Goal: Task Accomplishment & Management: Complete application form

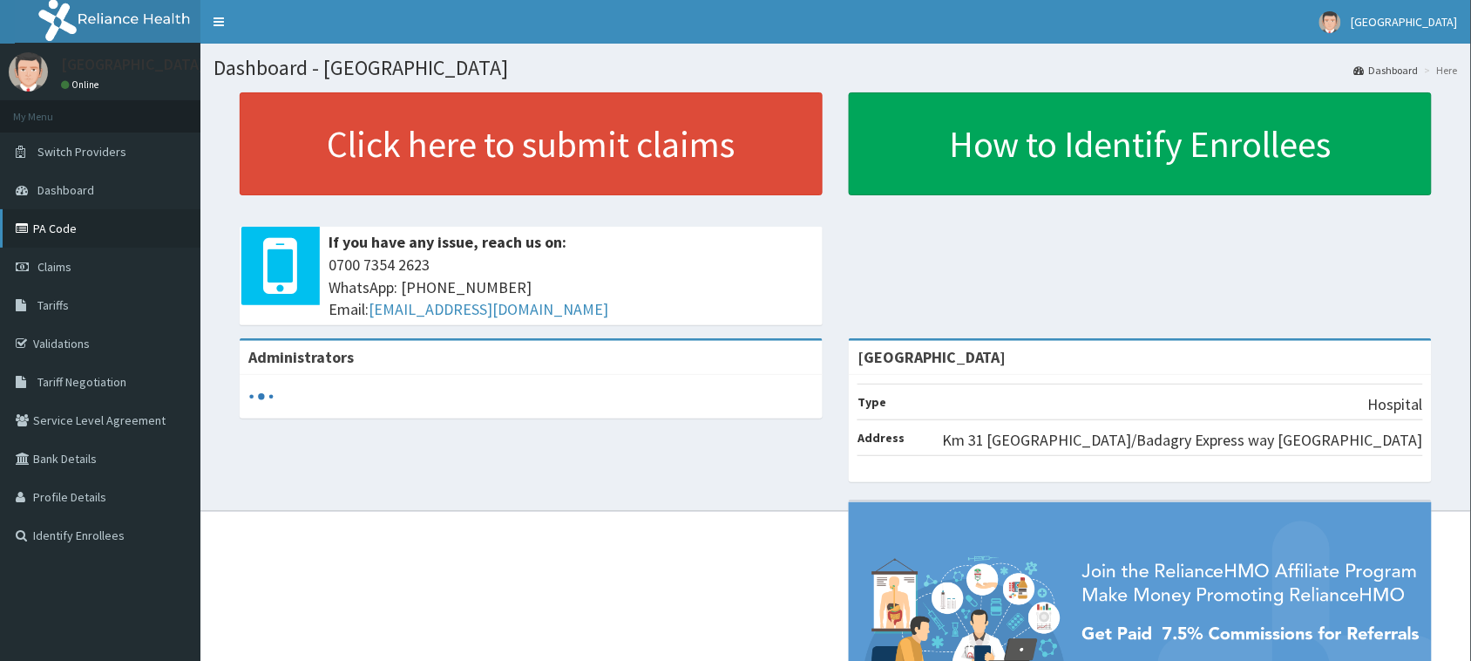
click at [68, 234] on link "PA Code" at bounding box center [100, 228] width 200 height 38
click at [52, 271] on span "Claims" at bounding box center [54, 267] width 34 height 16
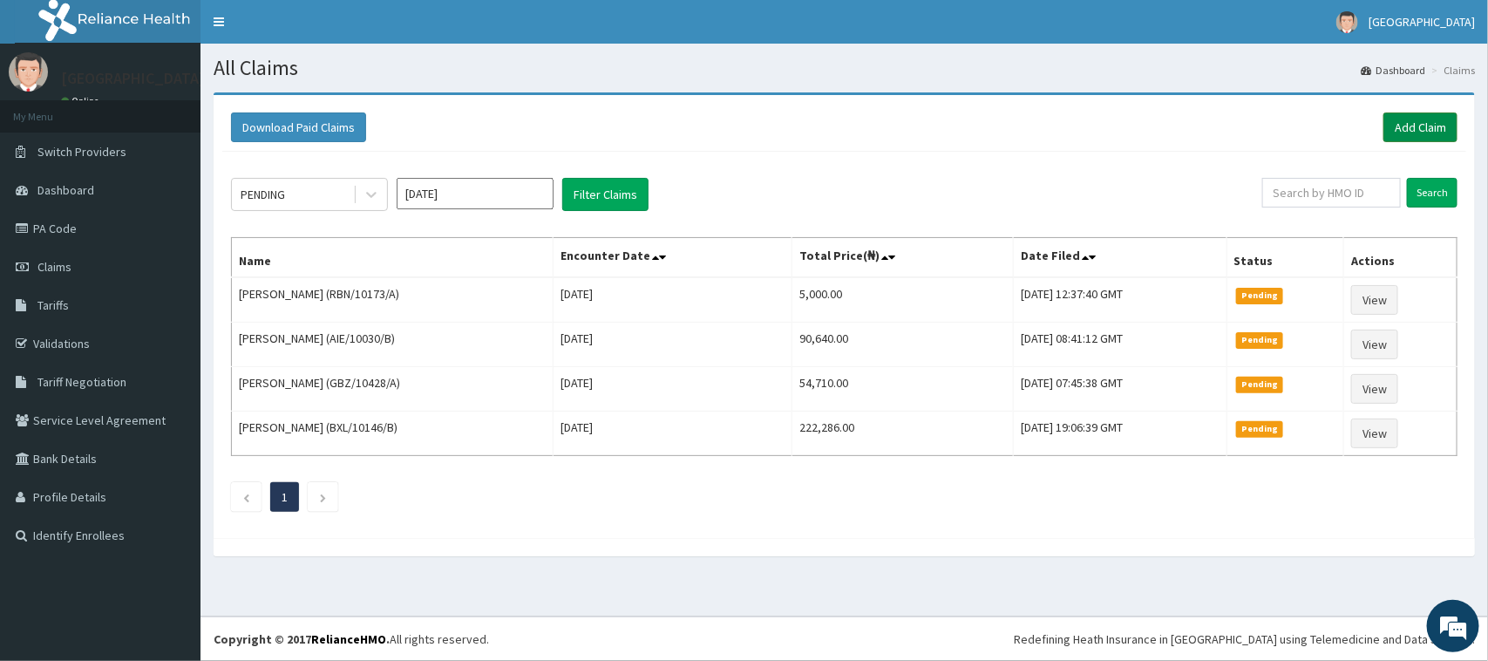
click at [1436, 119] on link "Add Claim" at bounding box center [1420, 127] width 74 height 30
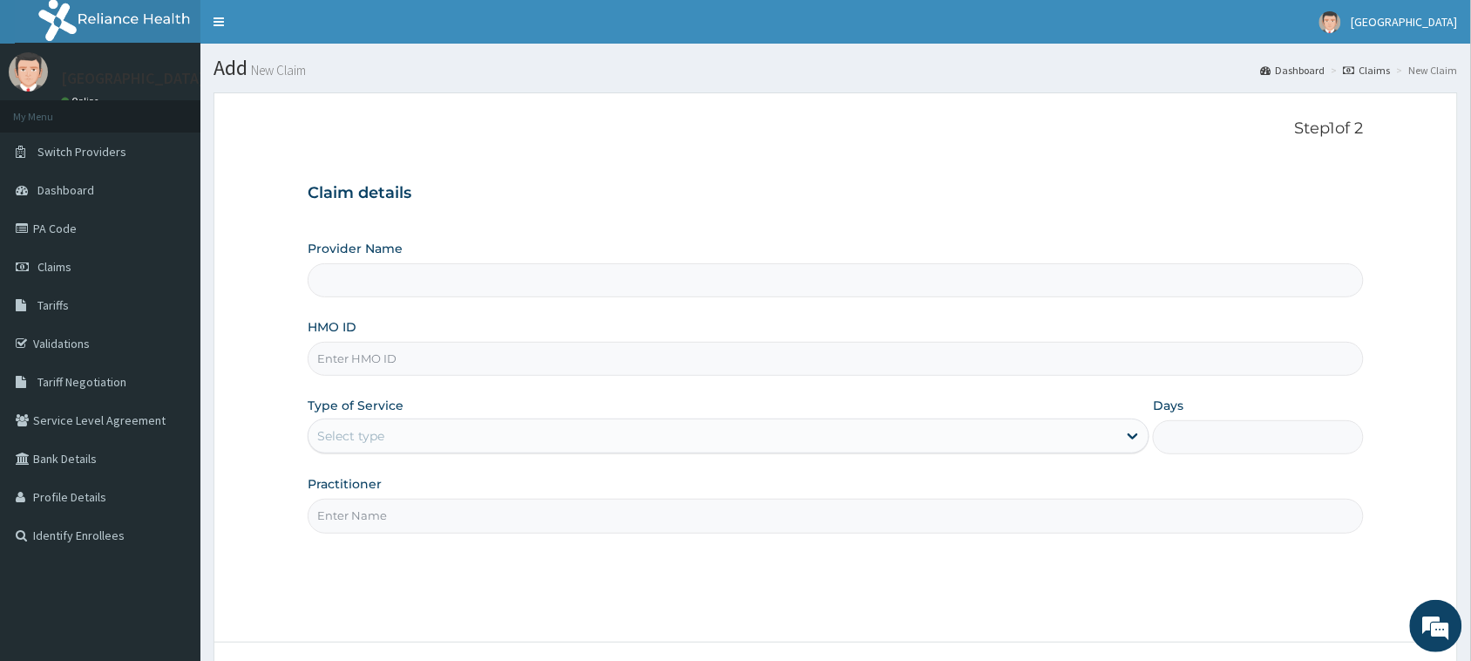
type input "Ibijola Medical center"
click at [407, 363] on input "HMO ID" at bounding box center [836, 359] width 1056 height 34
paste input "AIE/10030/B"
type input "AIE/10030/B"
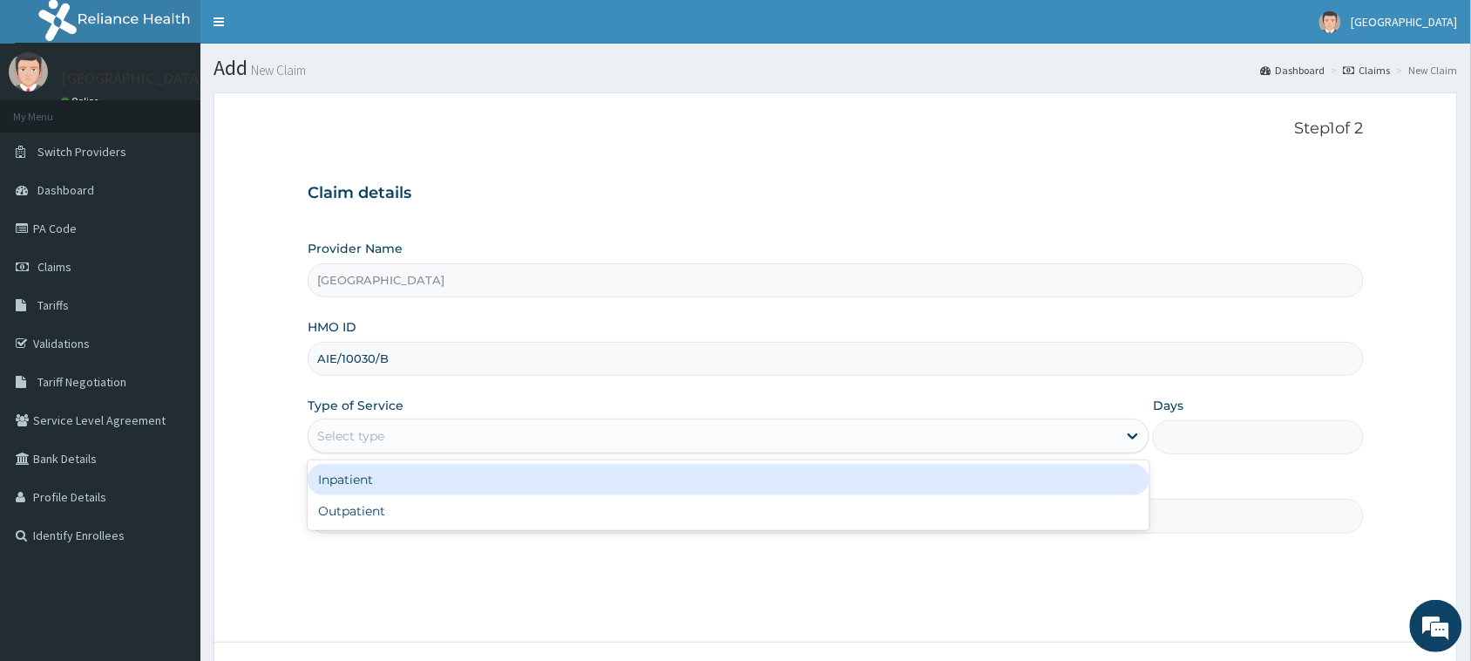
click at [455, 436] on div "Select type" at bounding box center [712, 436] width 809 height 28
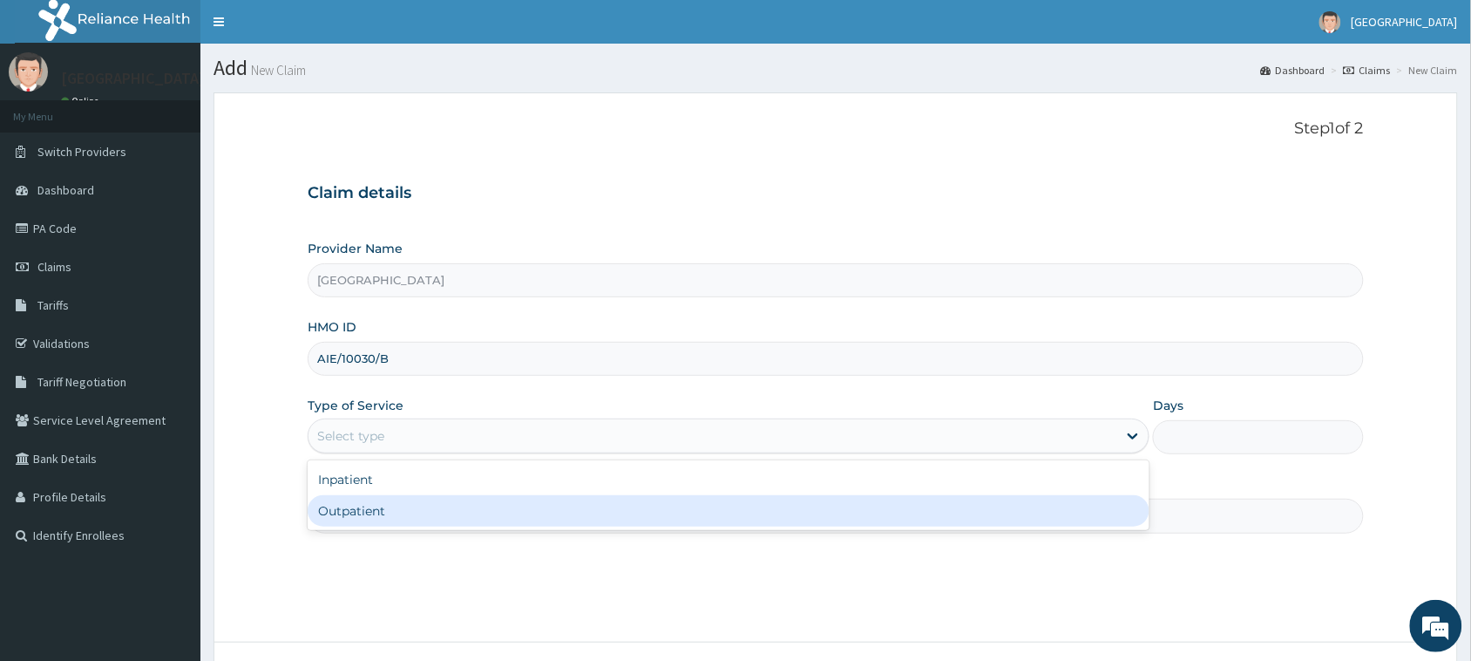
click at [443, 521] on div "Outpatient" at bounding box center [729, 510] width 842 height 31
type input "1"
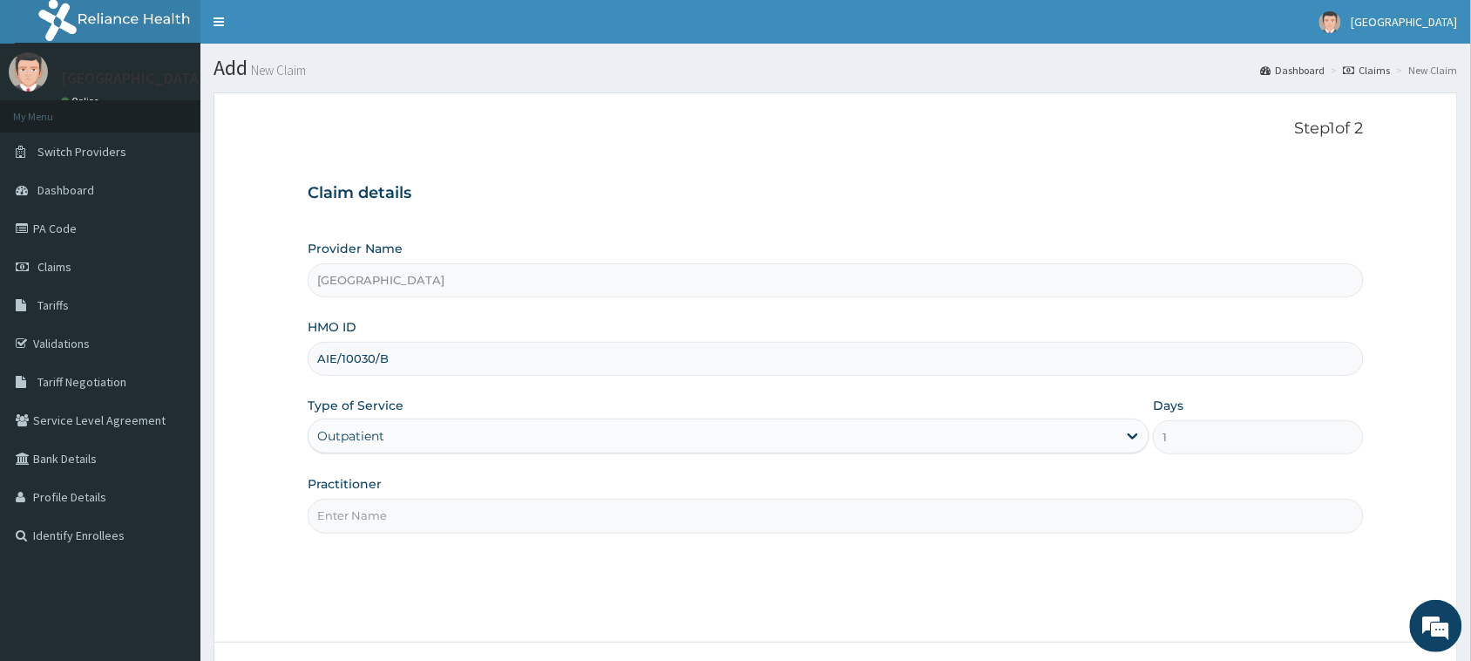
click at [447, 517] on input "Practitioner" at bounding box center [836, 515] width 1056 height 34
click at [454, 508] on input "Practitioner" at bounding box center [836, 515] width 1056 height 34
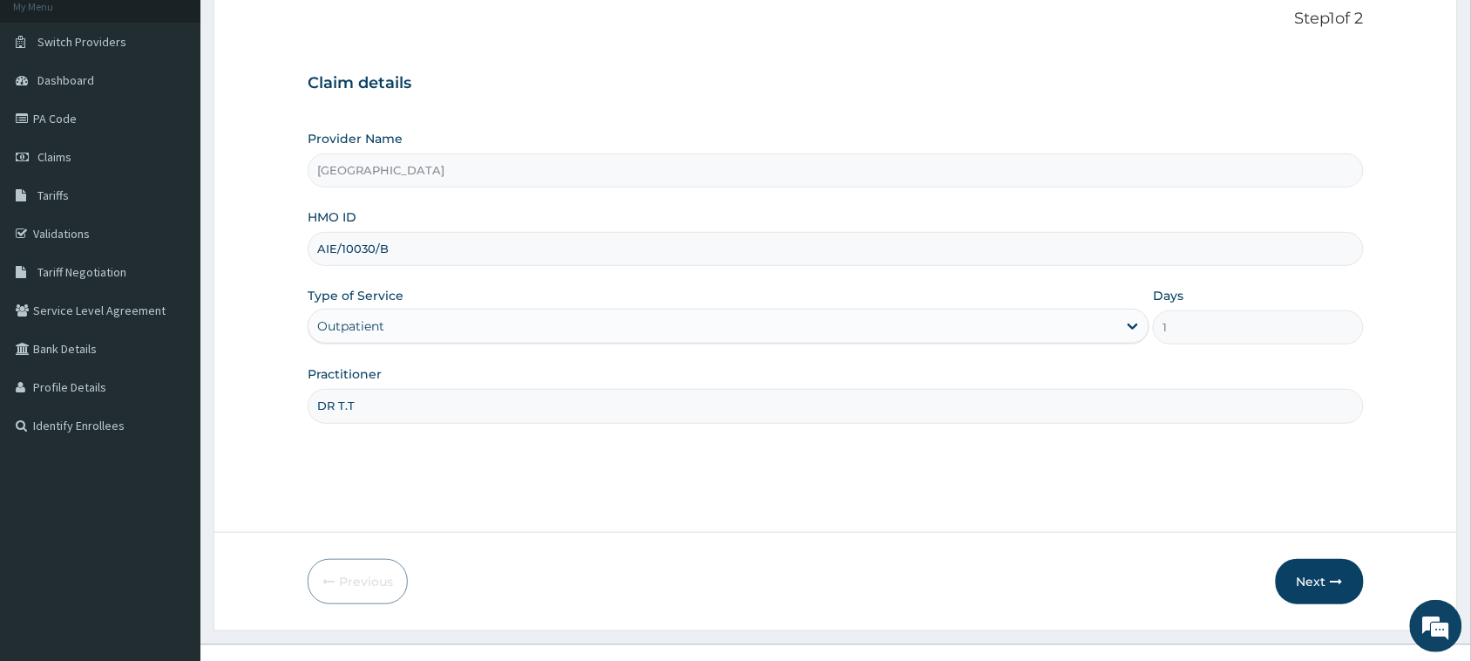
scroll to position [138, 0]
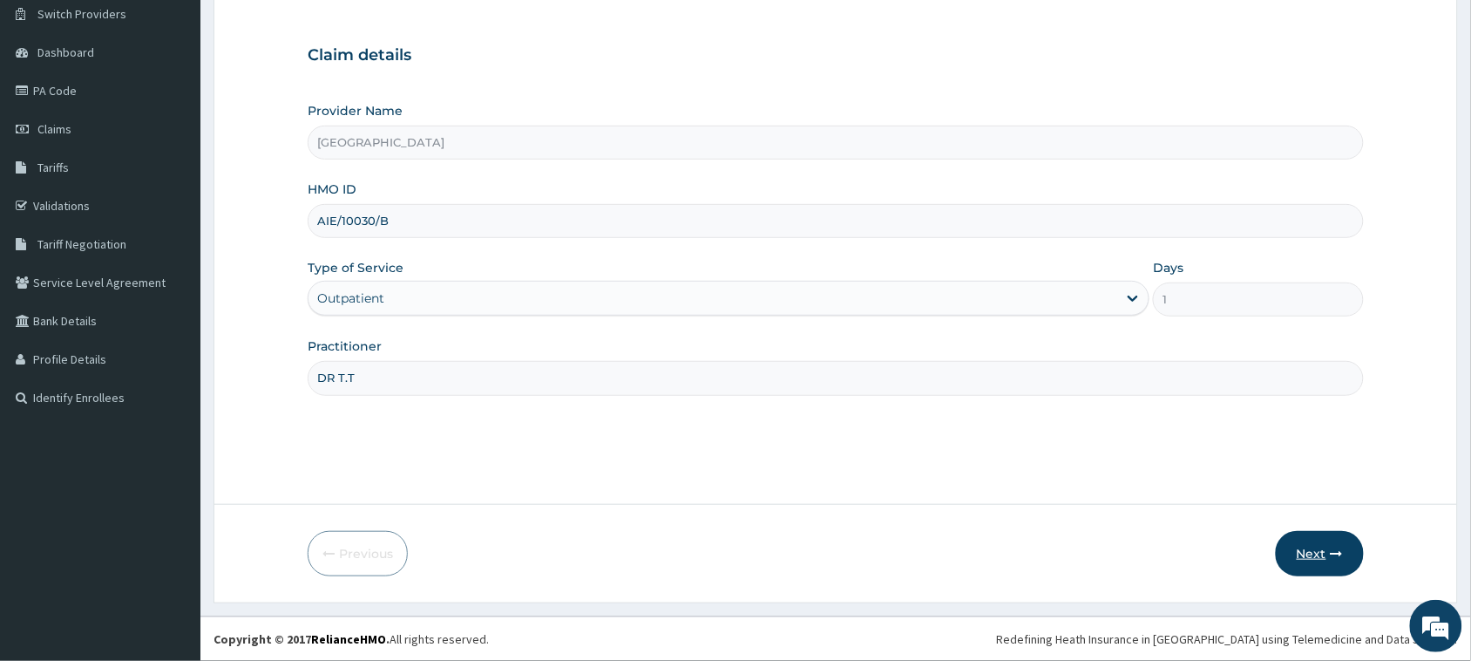
type input "DR T.T"
click at [1312, 552] on button "Next" at bounding box center [1320, 553] width 88 height 45
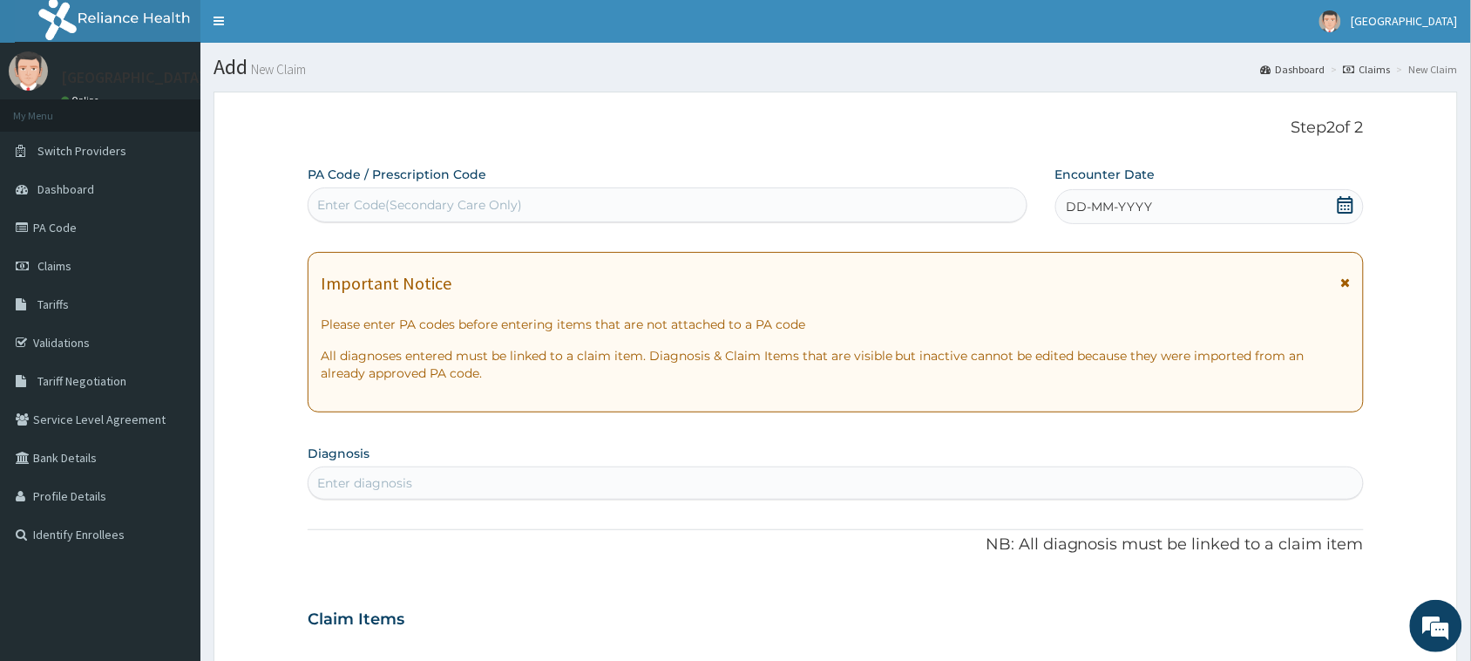
scroll to position [0, 0]
drag, startPoint x: 552, startPoint y: 190, endPoint x: 442, endPoint y: 227, distance: 116.0
click at [442, 227] on div "PA Code / Prescription Code Use Up and Down to choose options, press Enter to s…" at bounding box center [836, 617] width 1056 height 902
click at [423, 201] on div "Enter Code(Secondary Care Only)" at bounding box center [419, 205] width 205 height 17
paste input "PA/0999B0"
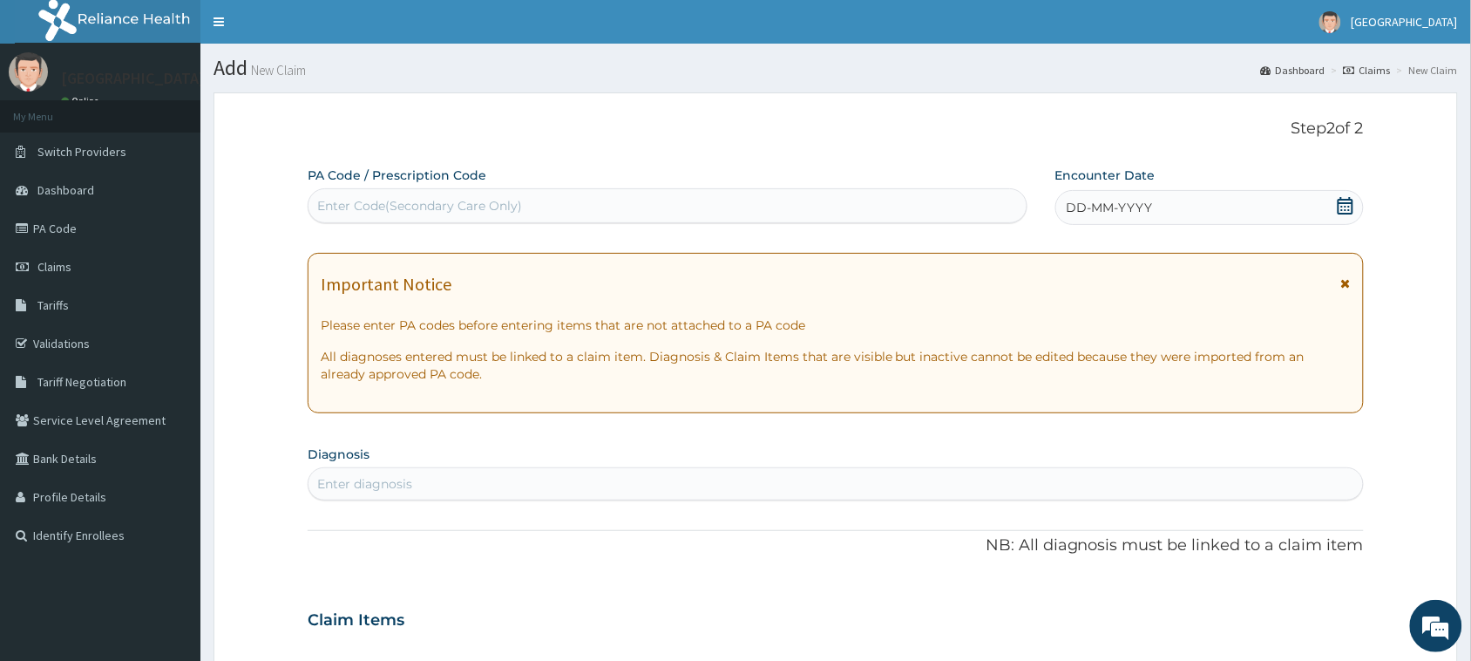
type input "PA/0999B0"
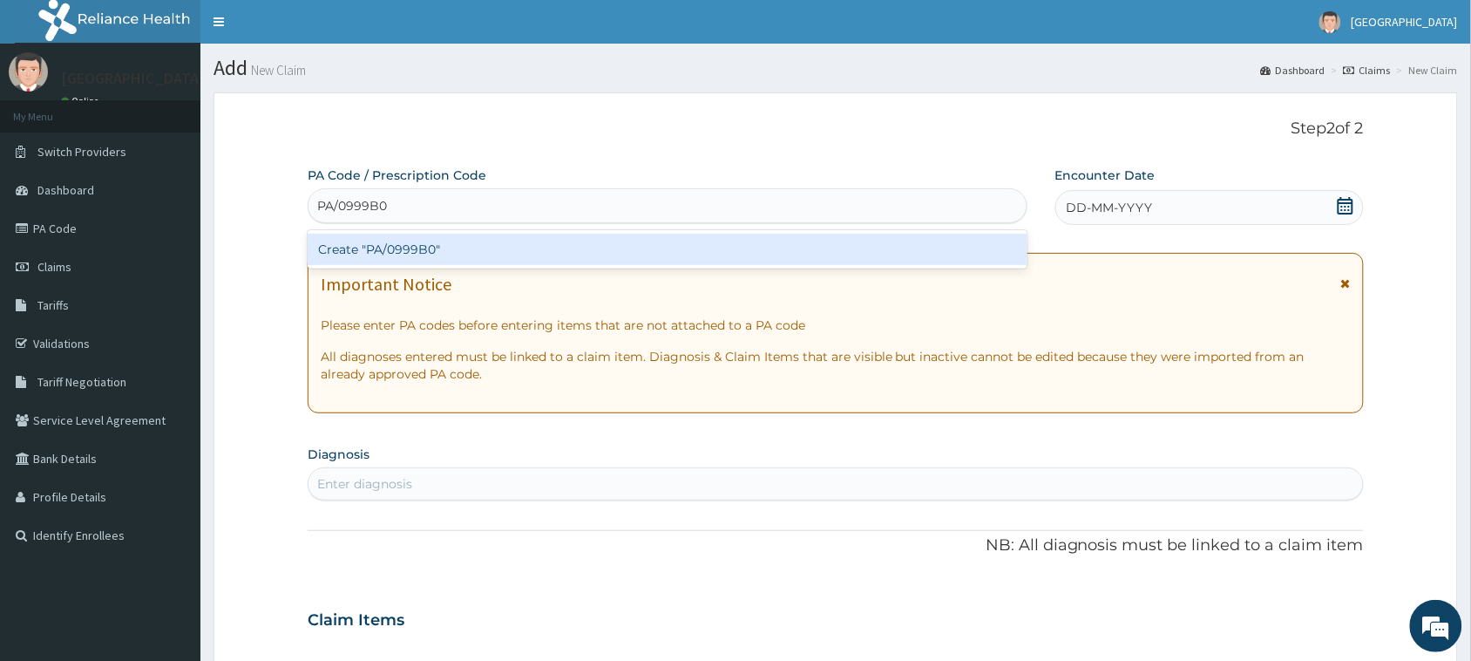
click at [492, 248] on div "Create "PA/0999B0"" at bounding box center [668, 249] width 720 height 31
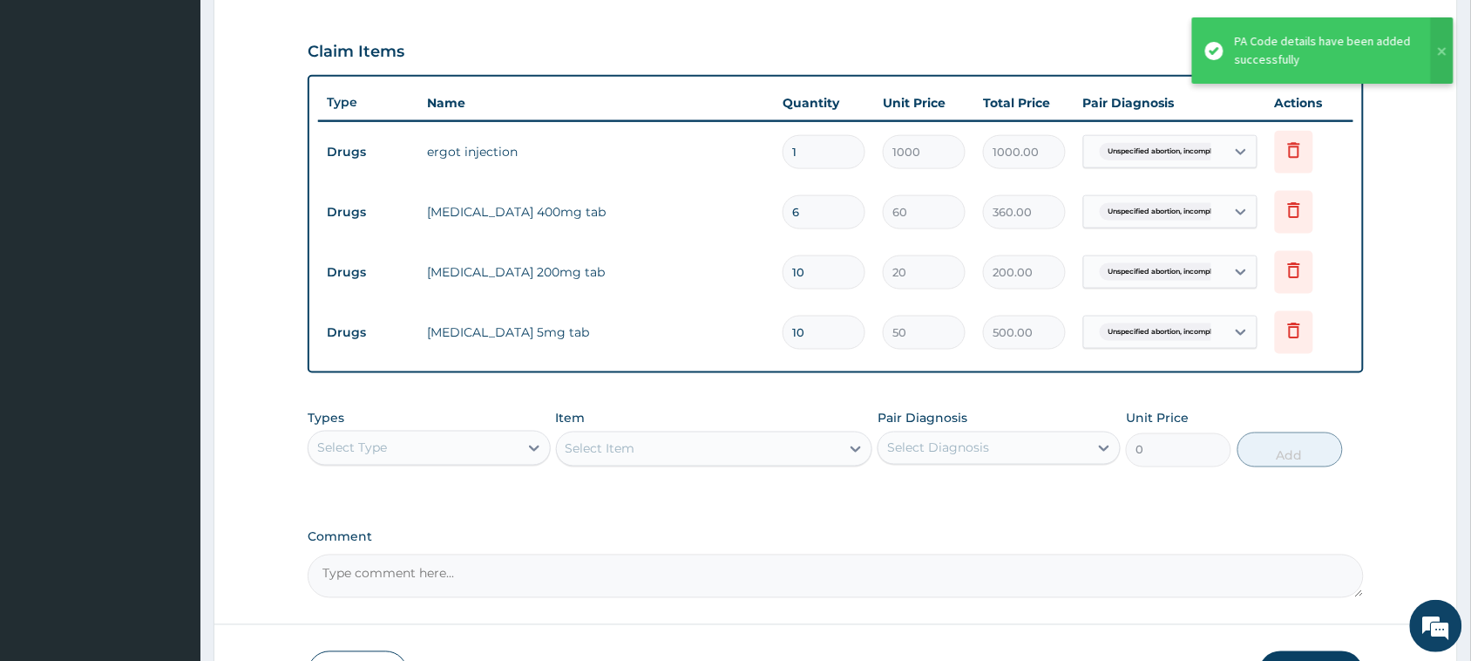
scroll to position [693, 0]
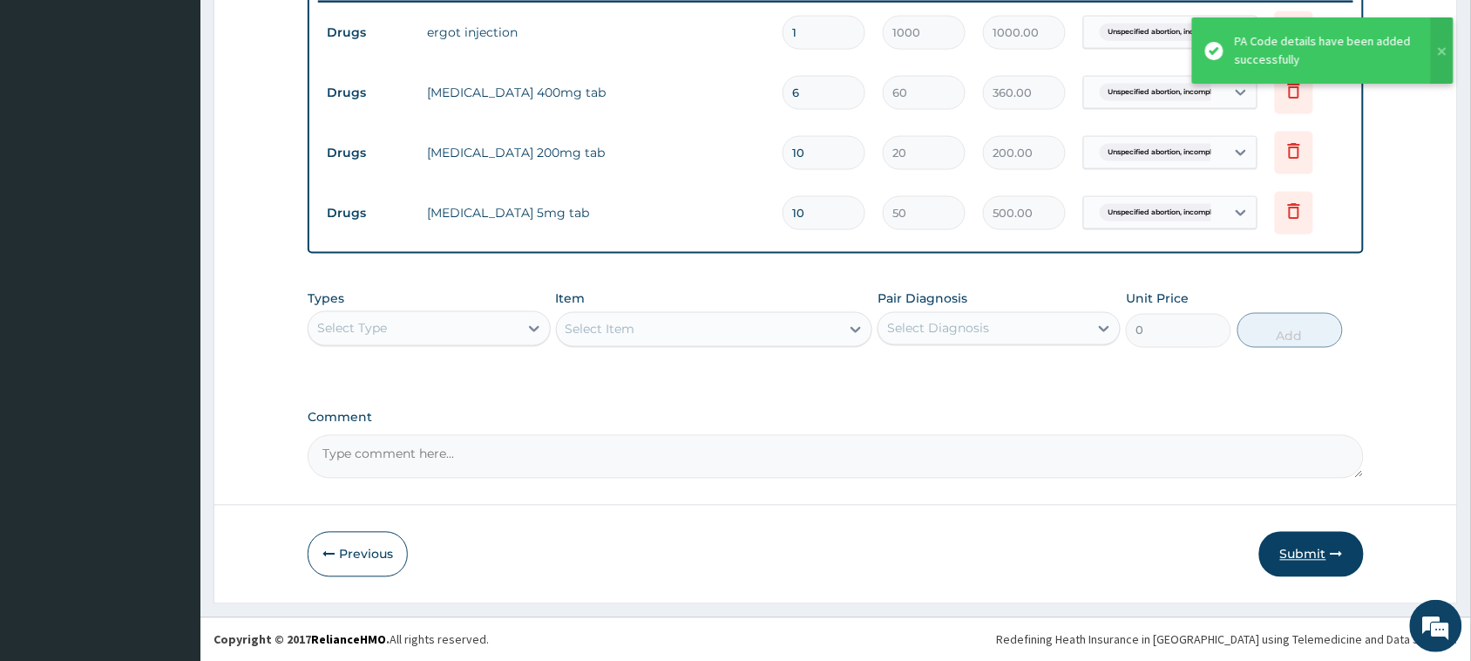
click at [1287, 553] on button "Submit" at bounding box center [1311, 554] width 105 height 45
